Goal: Use online tool/utility: Use online tool/utility

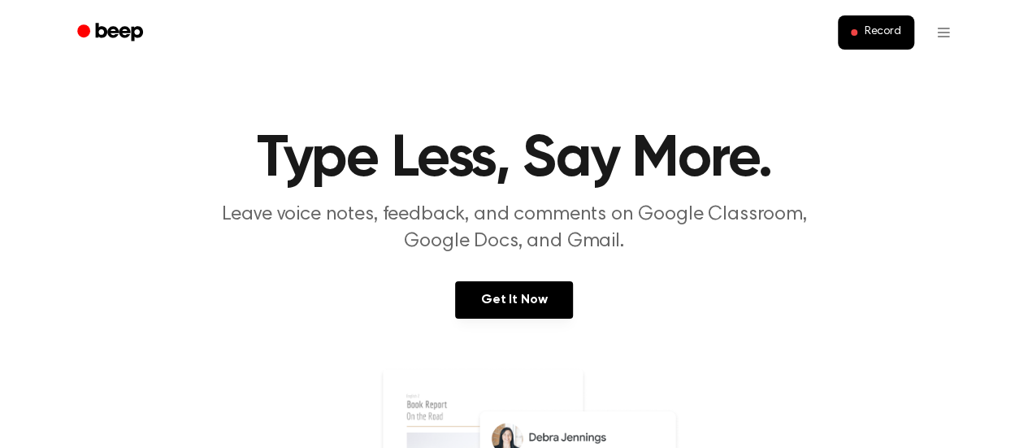
click at [862, 22] on button "Record" at bounding box center [876, 32] width 76 height 34
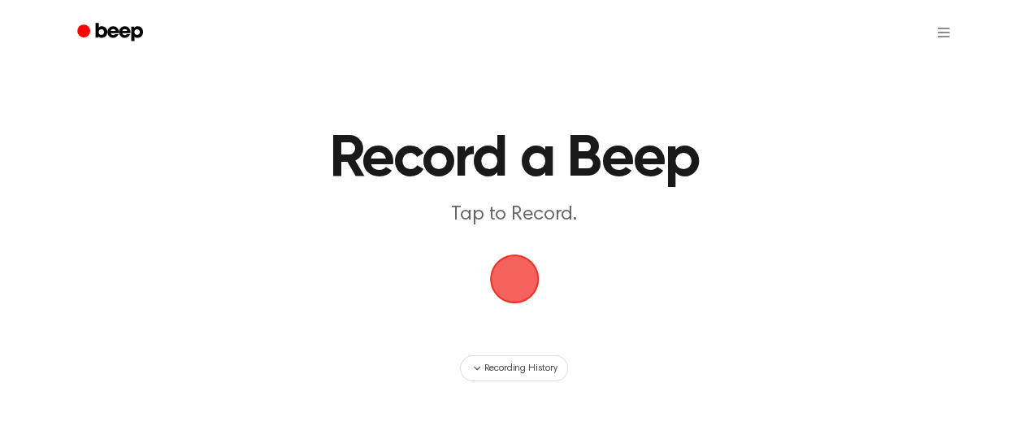
click at [522, 275] on span "button" at bounding box center [514, 279] width 53 height 53
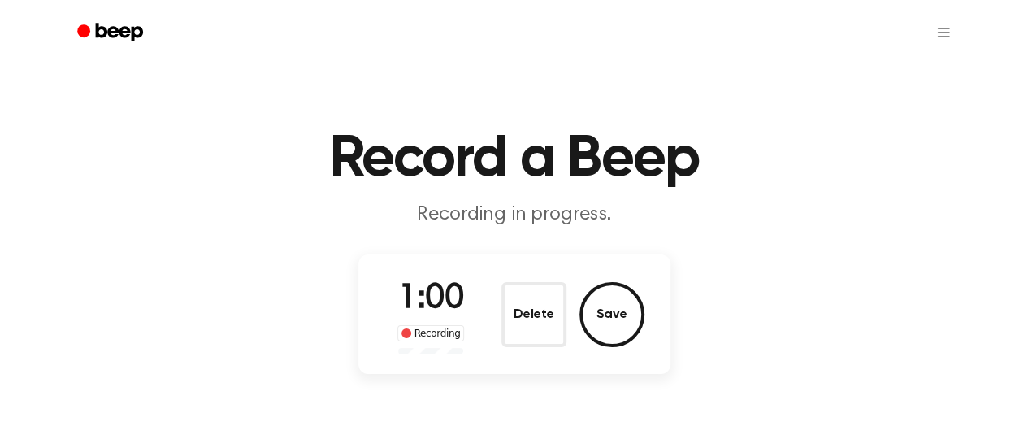
click at [590, 305] on button "Save" at bounding box center [612, 314] width 65 height 65
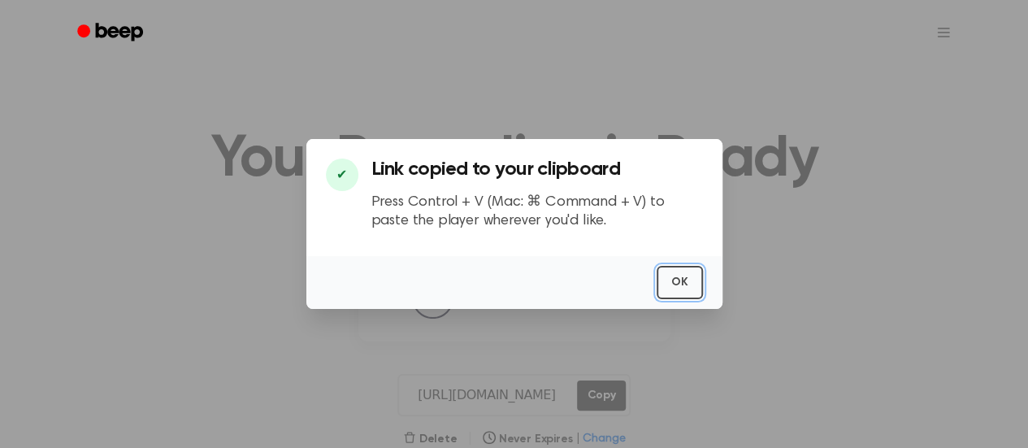
click at [677, 277] on button "OK" at bounding box center [680, 282] width 46 height 33
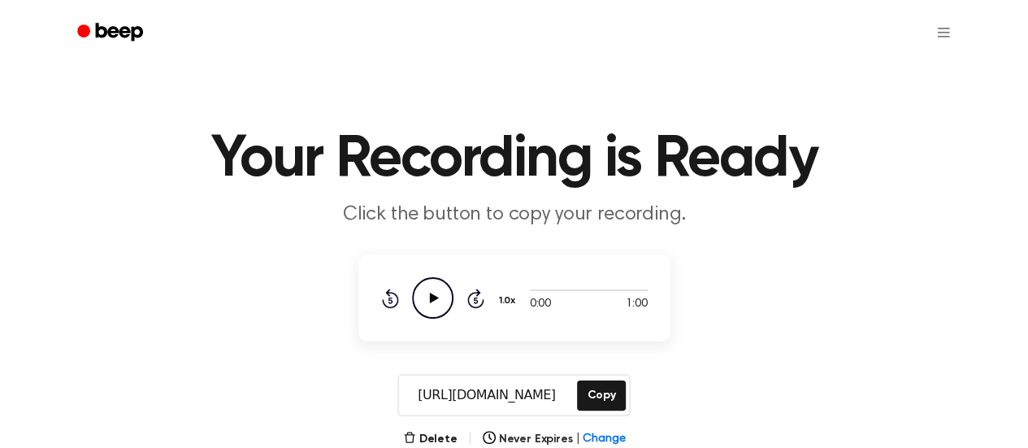
click at [436, 306] on icon "Play Audio" at bounding box center [432, 297] width 41 height 41
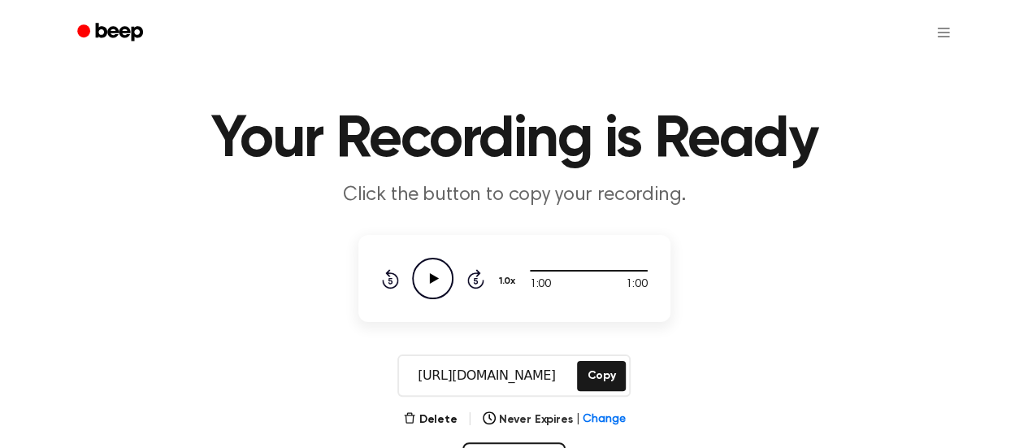
scroll to position [148, 0]
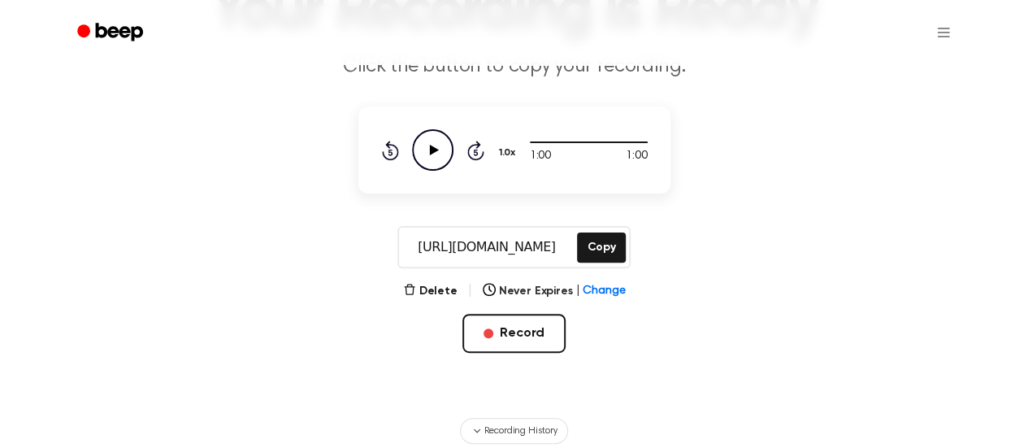
click at [599, 248] on button "Copy" at bounding box center [601, 247] width 48 height 30
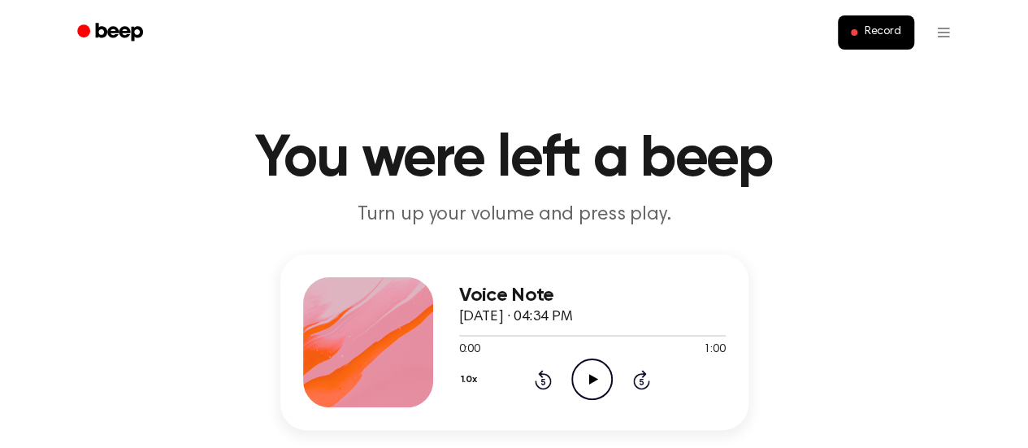
click at [596, 376] on icon "Play Audio" at bounding box center [591, 378] width 41 height 41
click at [591, 371] on icon "Pause Audio" at bounding box center [591, 378] width 41 height 41
click at [548, 371] on icon "Rewind 5 seconds" at bounding box center [543, 379] width 18 height 21
